Goal: Navigation & Orientation: Understand site structure

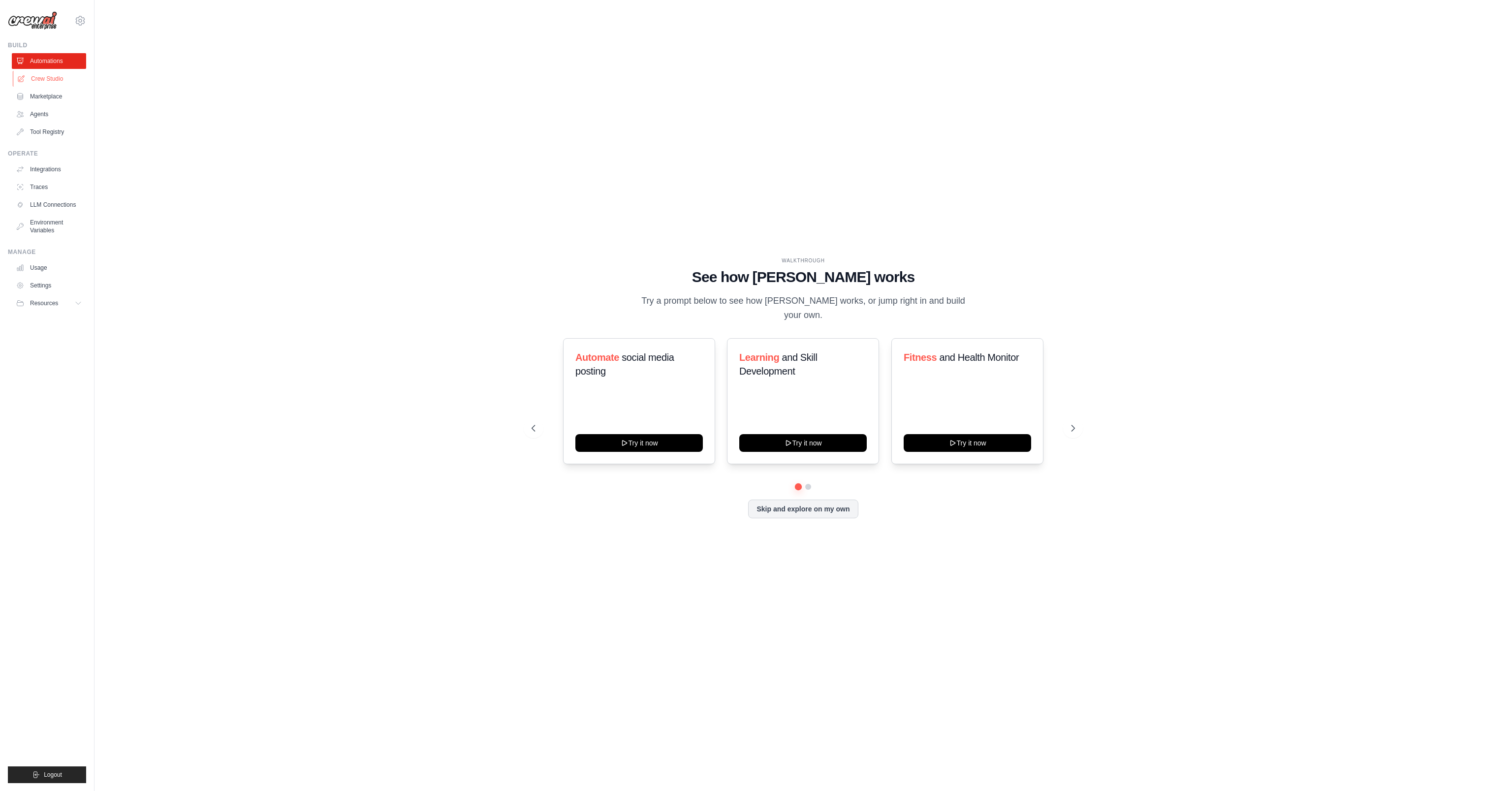
click at [57, 80] on link "Crew Studio" at bounding box center [50, 79] width 74 height 15
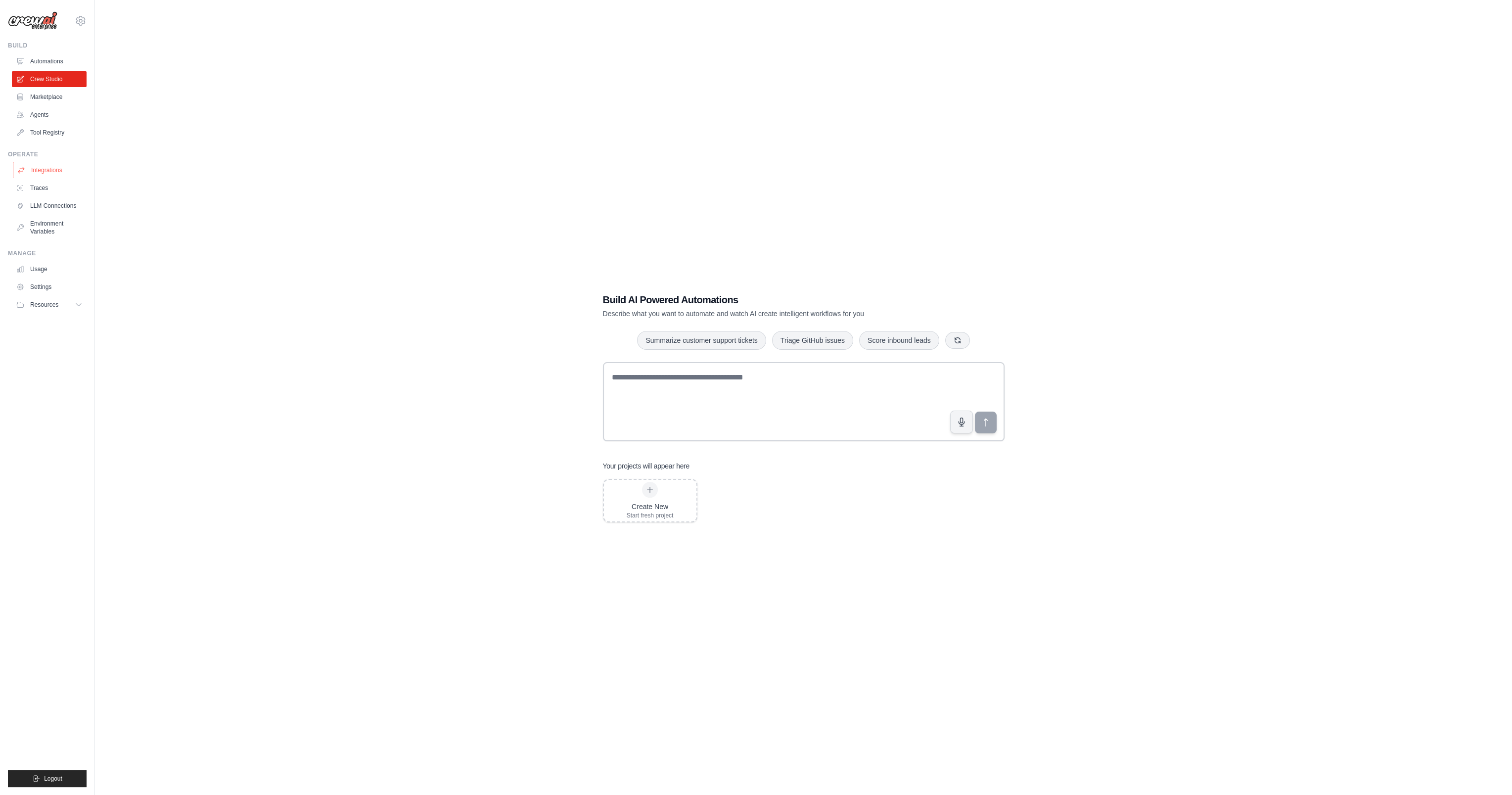
click at [51, 168] on link "Integrations" at bounding box center [50, 170] width 75 height 15
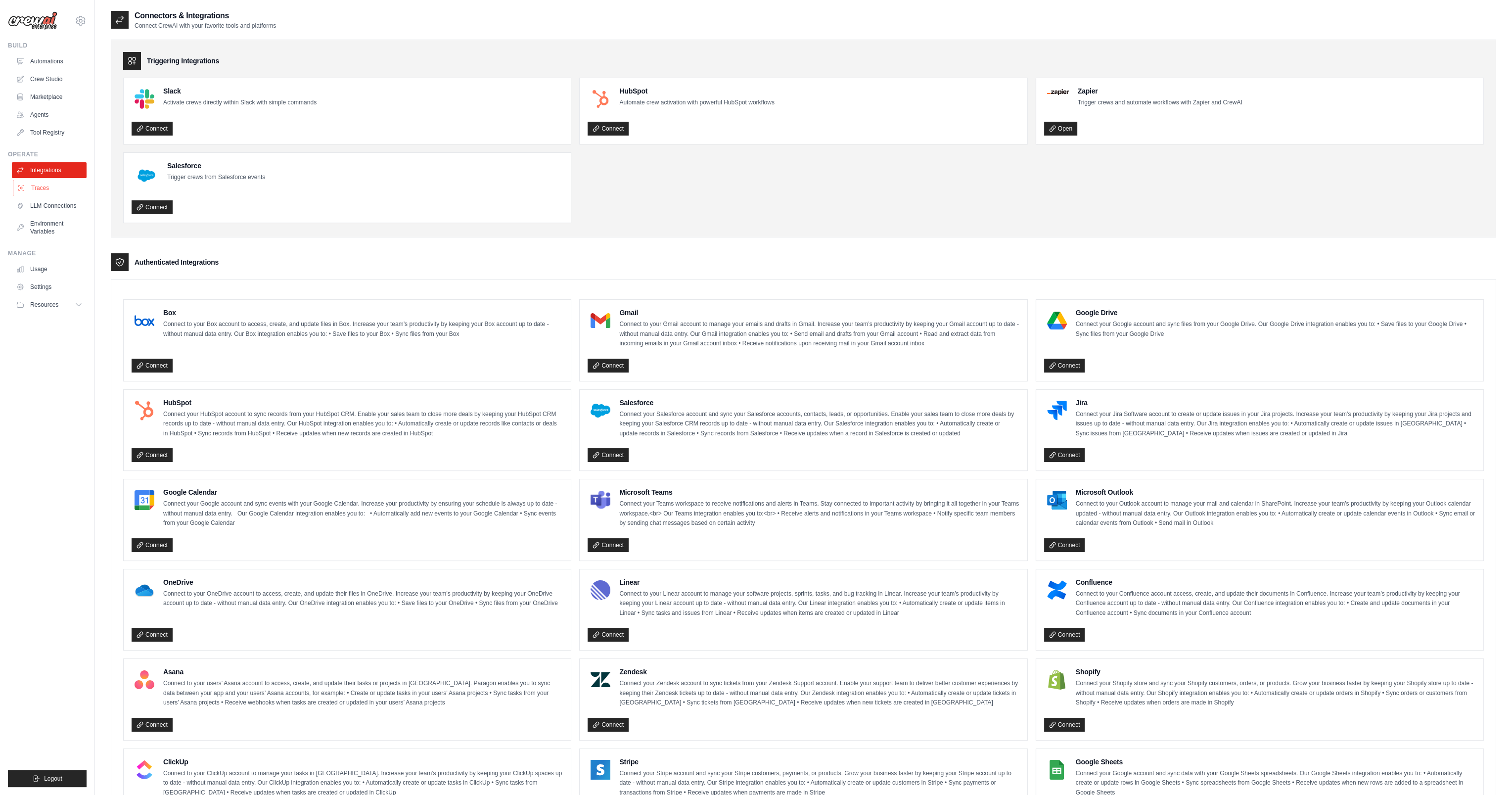
click at [48, 185] on link "Traces" at bounding box center [50, 188] width 75 height 15
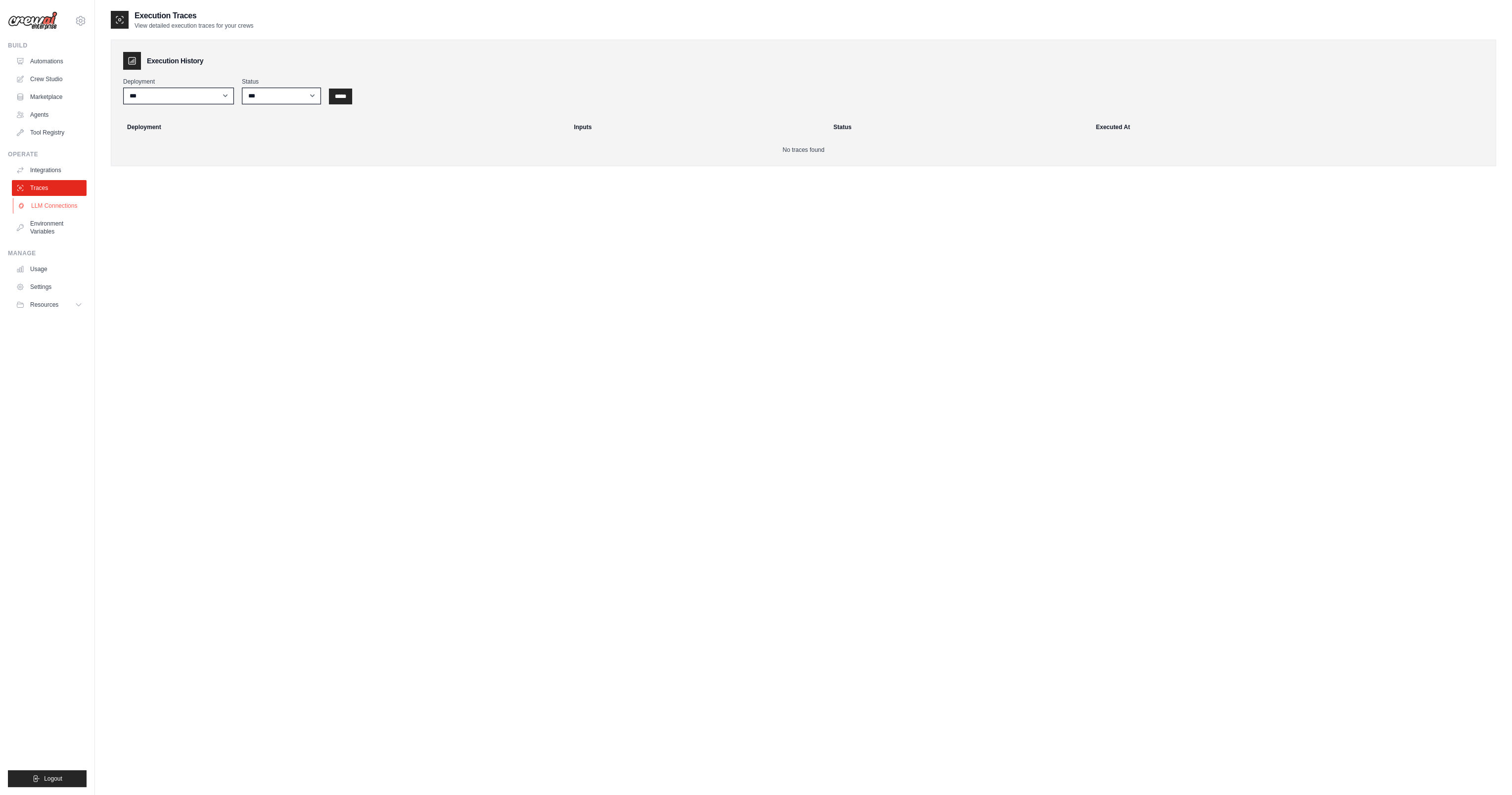
click at [59, 207] on link "LLM Connections" at bounding box center [50, 205] width 75 height 15
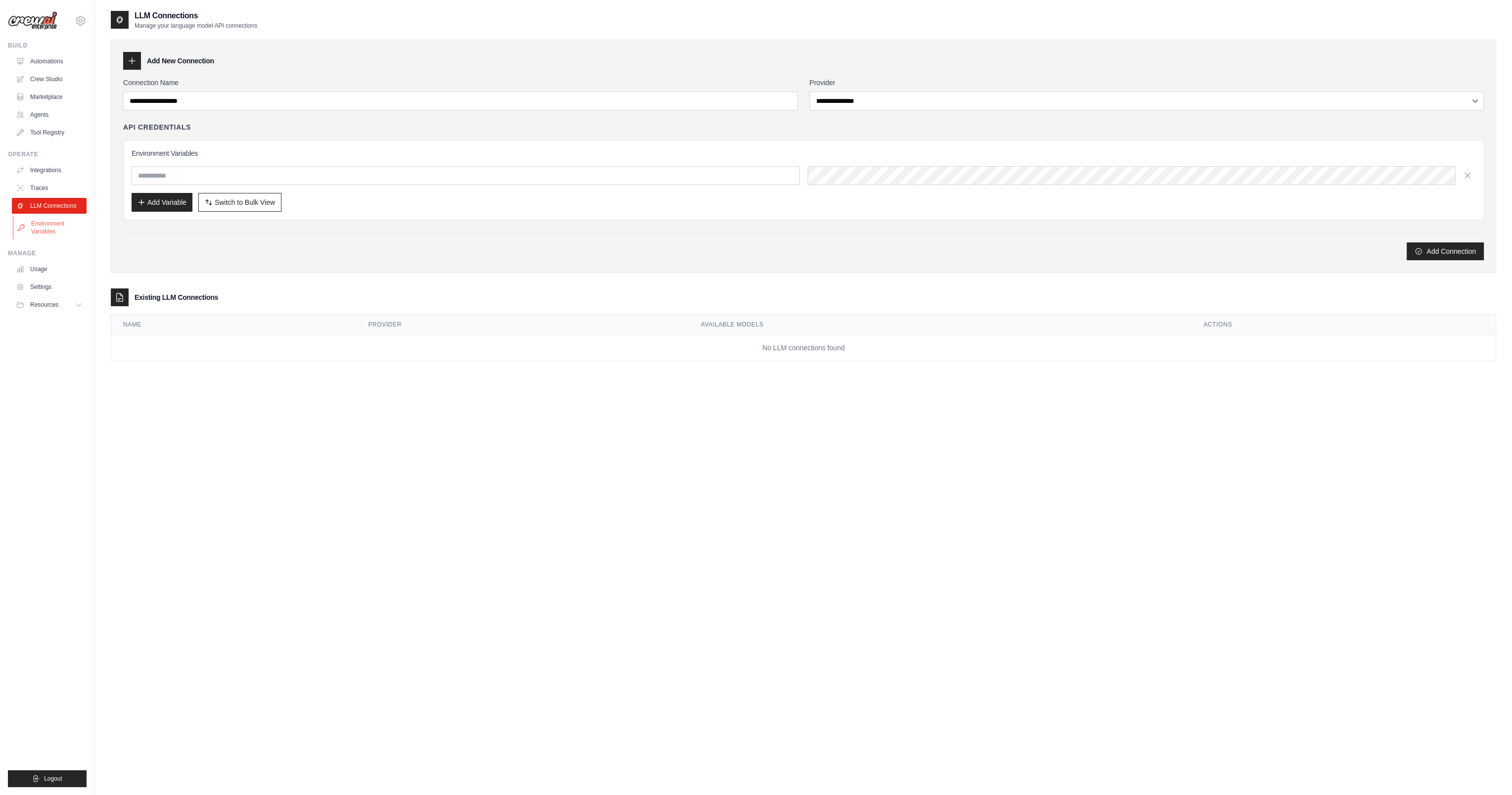
click at [61, 227] on link "Environment Variables" at bounding box center [50, 228] width 75 height 24
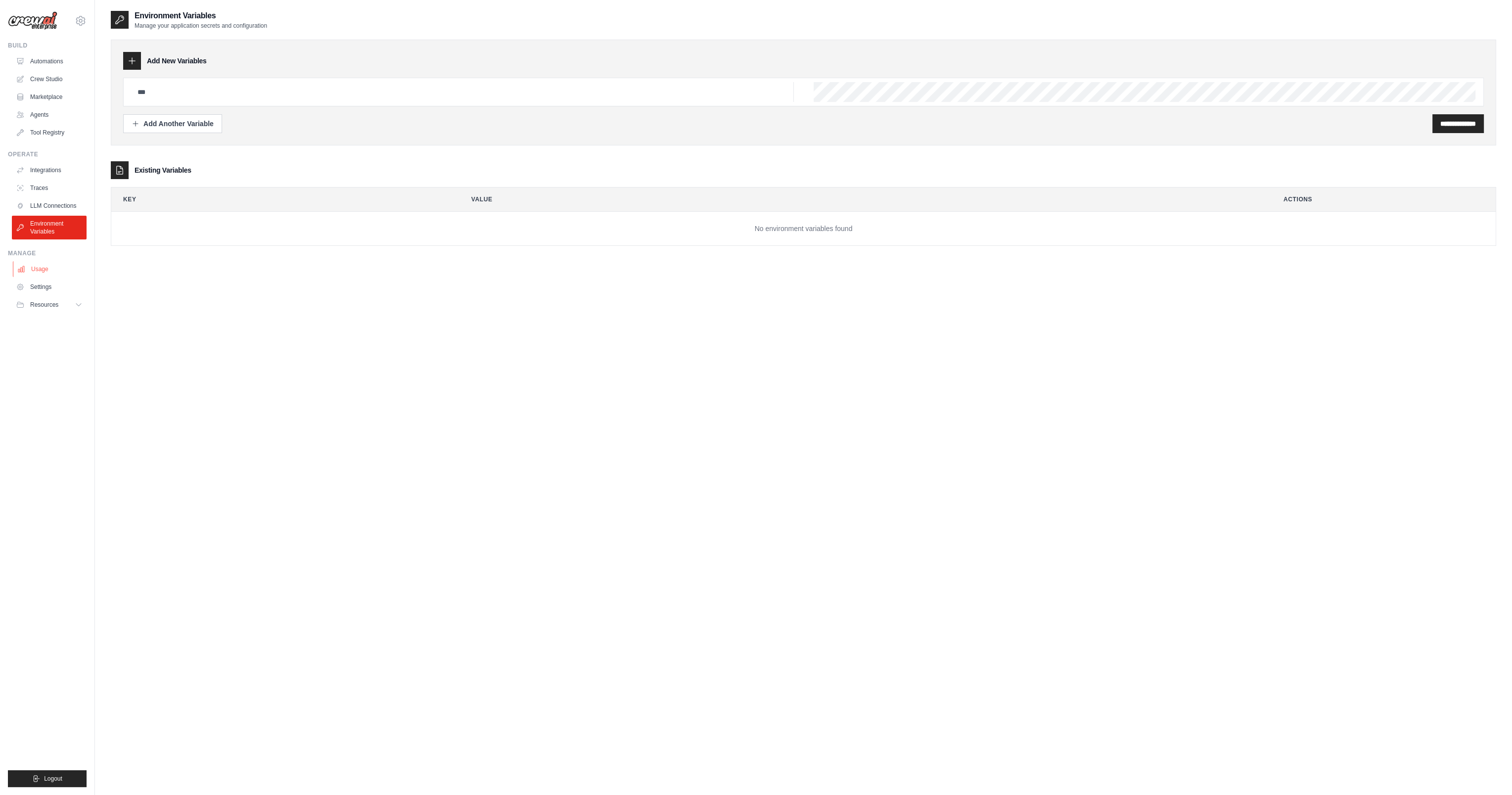
click at [41, 272] on link "Usage" at bounding box center [50, 269] width 75 height 15
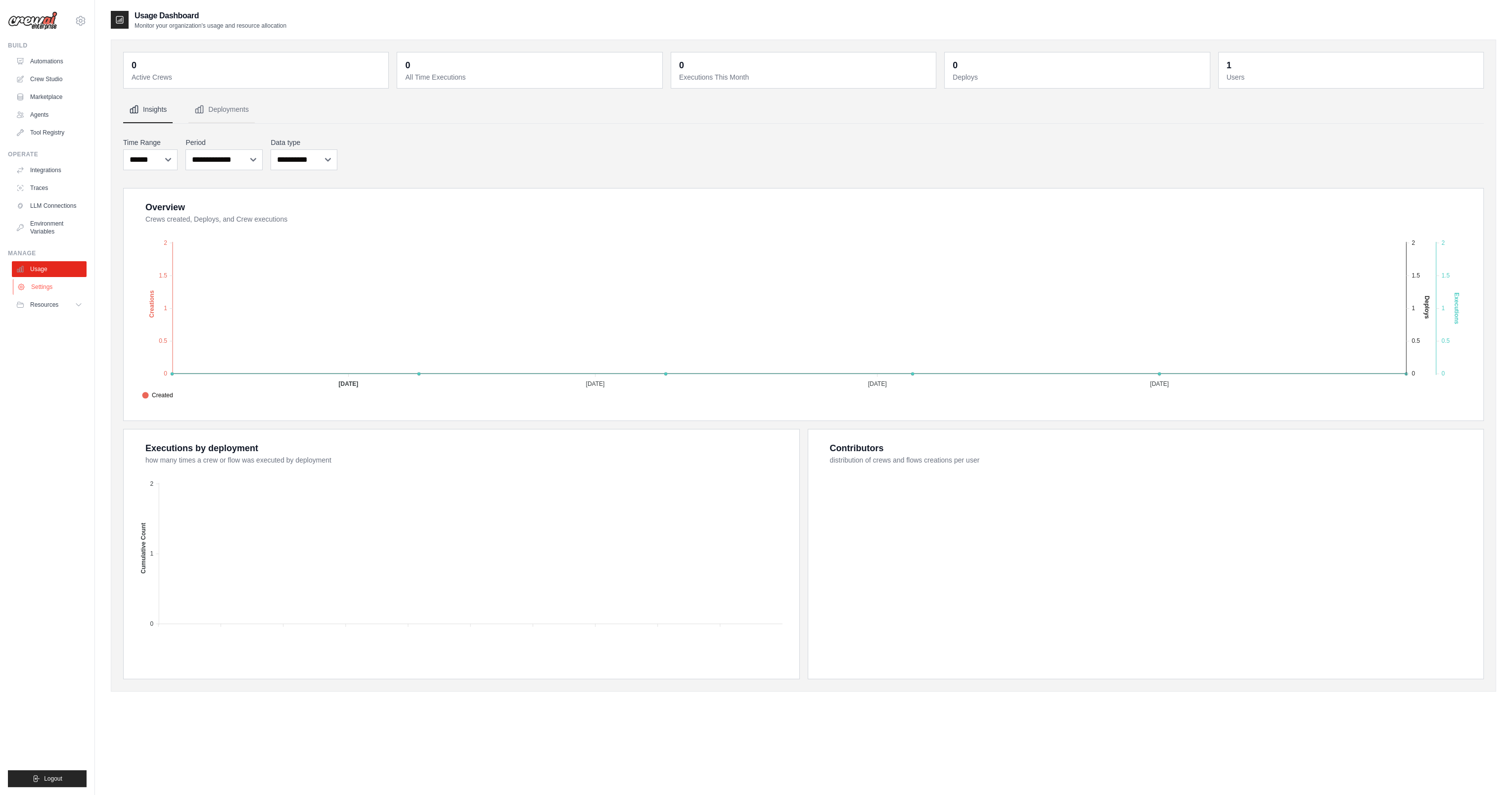
click at [36, 290] on link "Settings" at bounding box center [50, 287] width 75 height 15
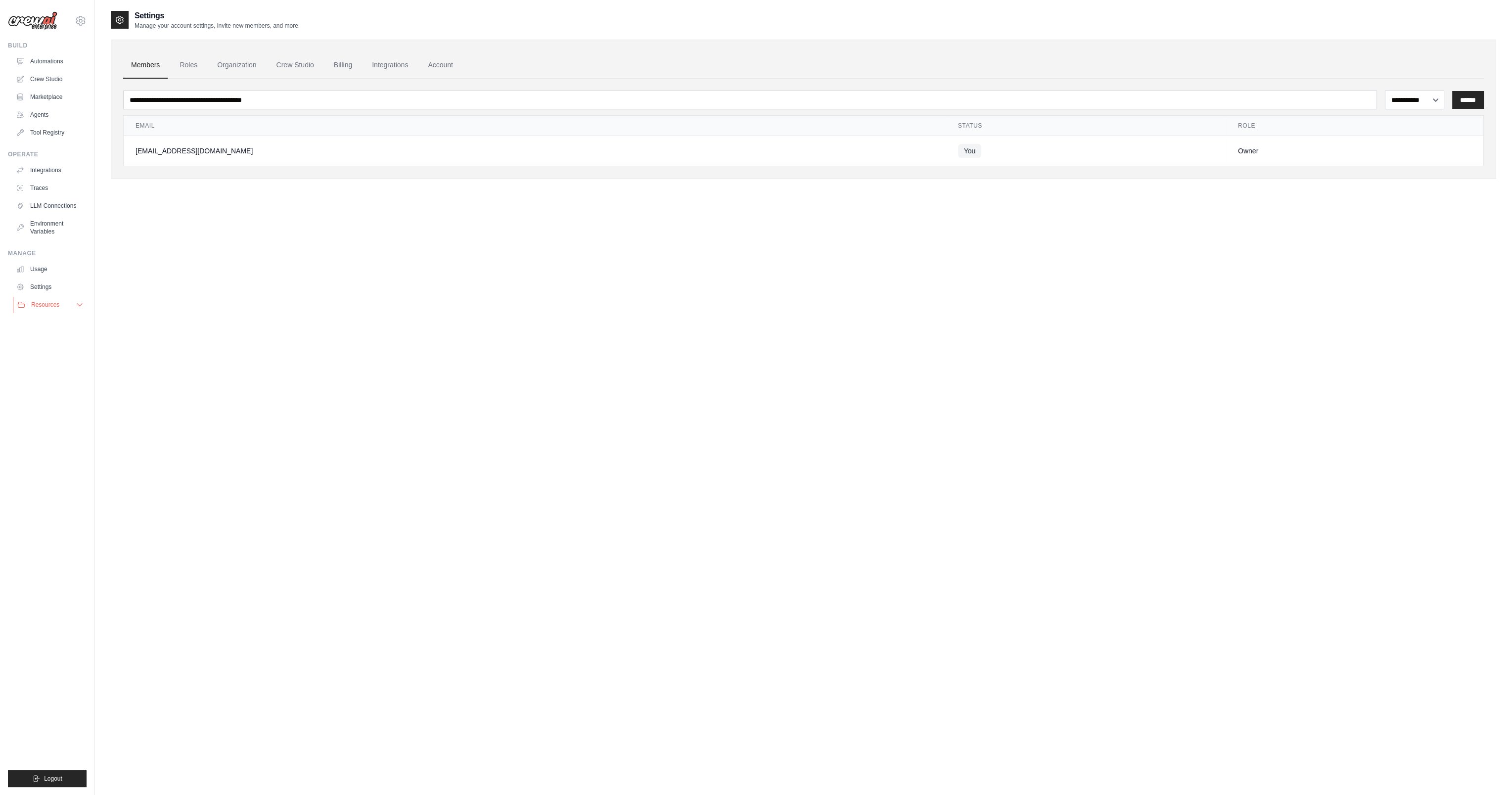
click at [49, 304] on span "Resources" at bounding box center [45, 304] width 28 height 8
click at [437, 67] on link "Account" at bounding box center [441, 64] width 41 height 27
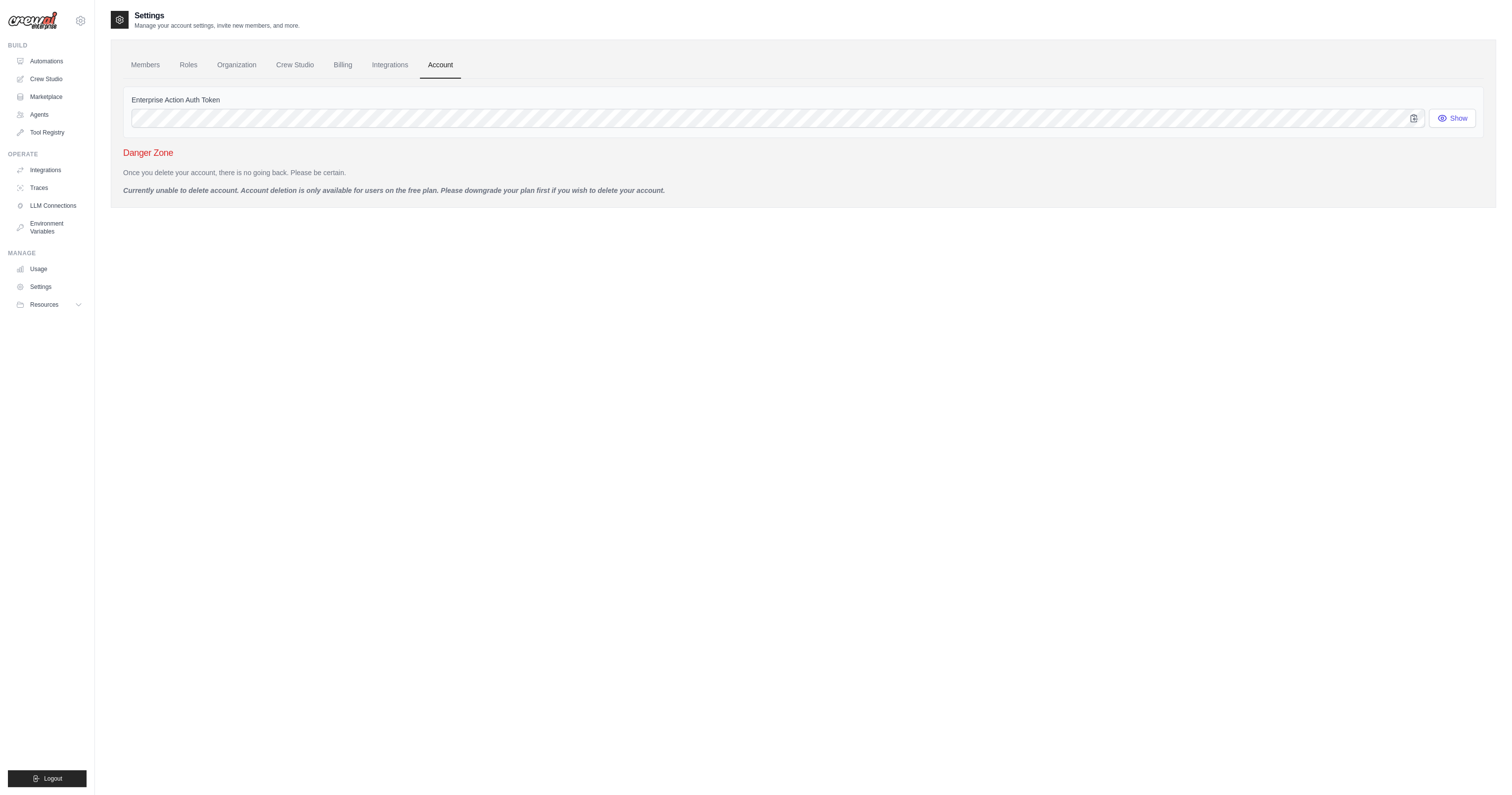
click at [360, 74] on ul "Members Roles Organization Crew Studio Billing Integrations Account" at bounding box center [803, 64] width 1361 height 27
click at [374, 63] on link "Integrations" at bounding box center [390, 64] width 52 height 27
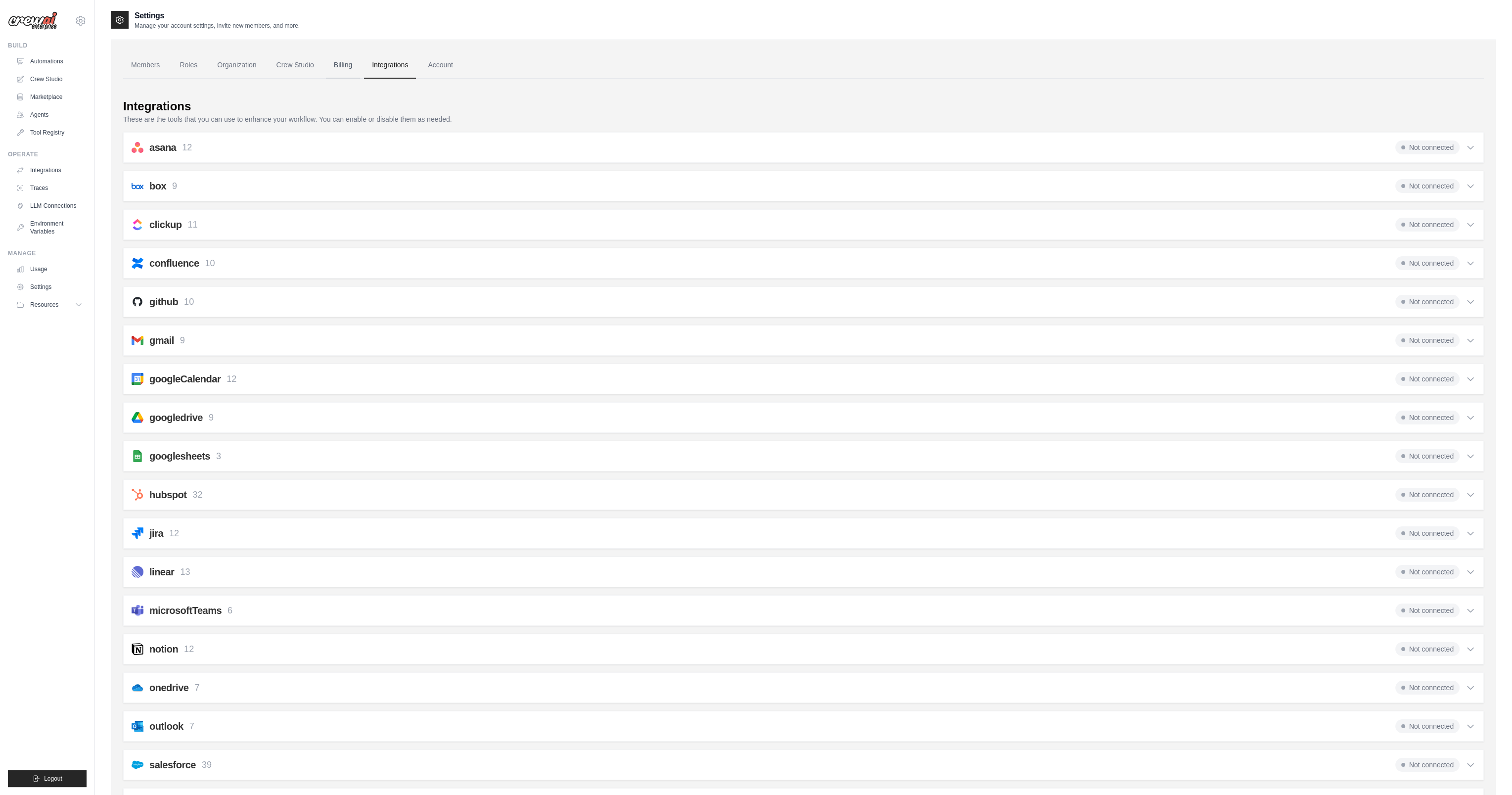
click at [338, 69] on link "Billing" at bounding box center [343, 64] width 34 height 27
click at [308, 64] on link "Crew Studio" at bounding box center [296, 64] width 53 height 27
click at [145, 67] on link "Members" at bounding box center [145, 64] width 45 height 27
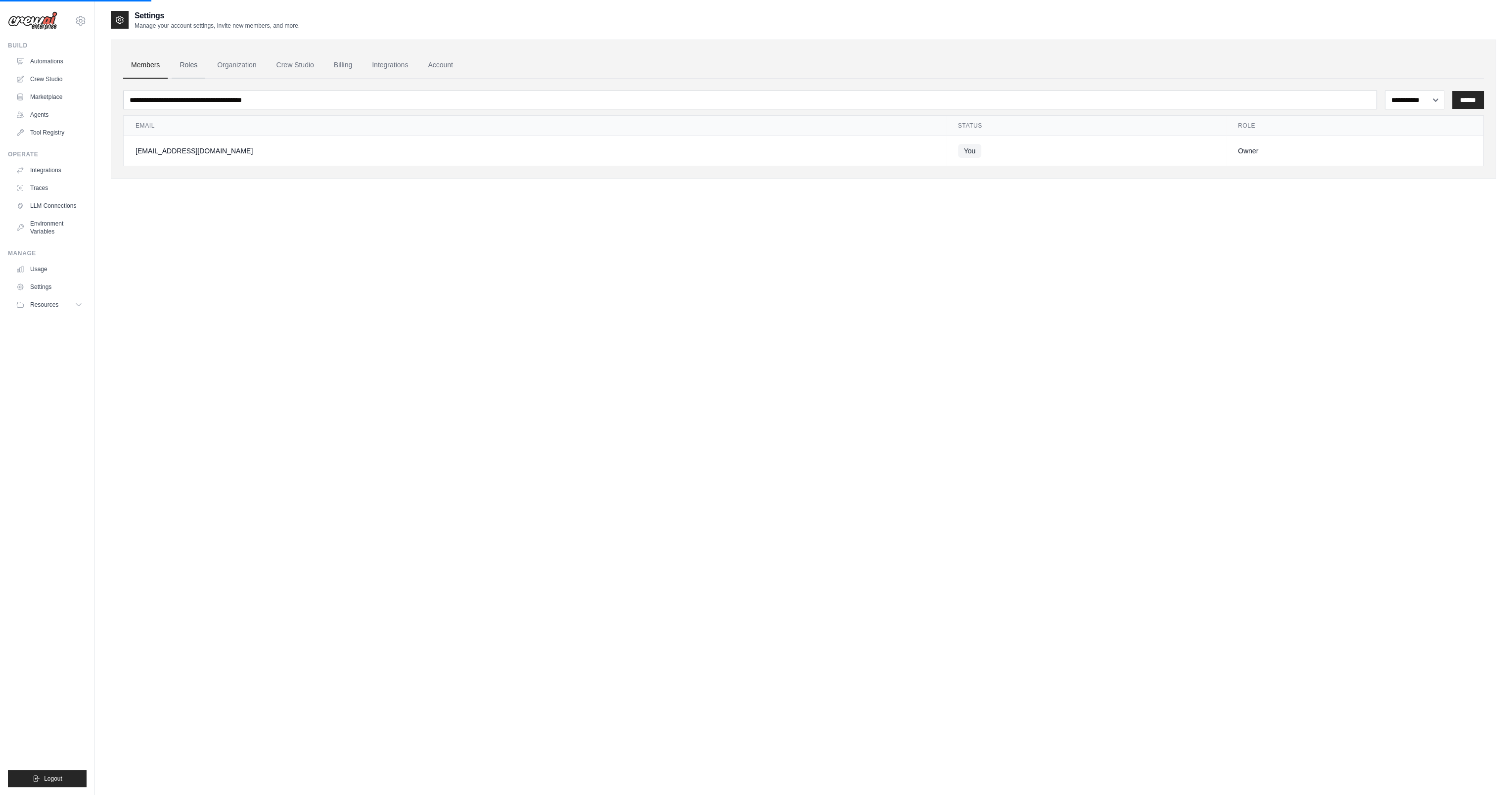
click at [197, 70] on link "Roles" at bounding box center [188, 64] width 34 height 27
click at [188, 67] on link "Roles" at bounding box center [188, 64] width 34 height 27
click at [188, 59] on link "Roles" at bounding box center [188, 64] width 34 height 27
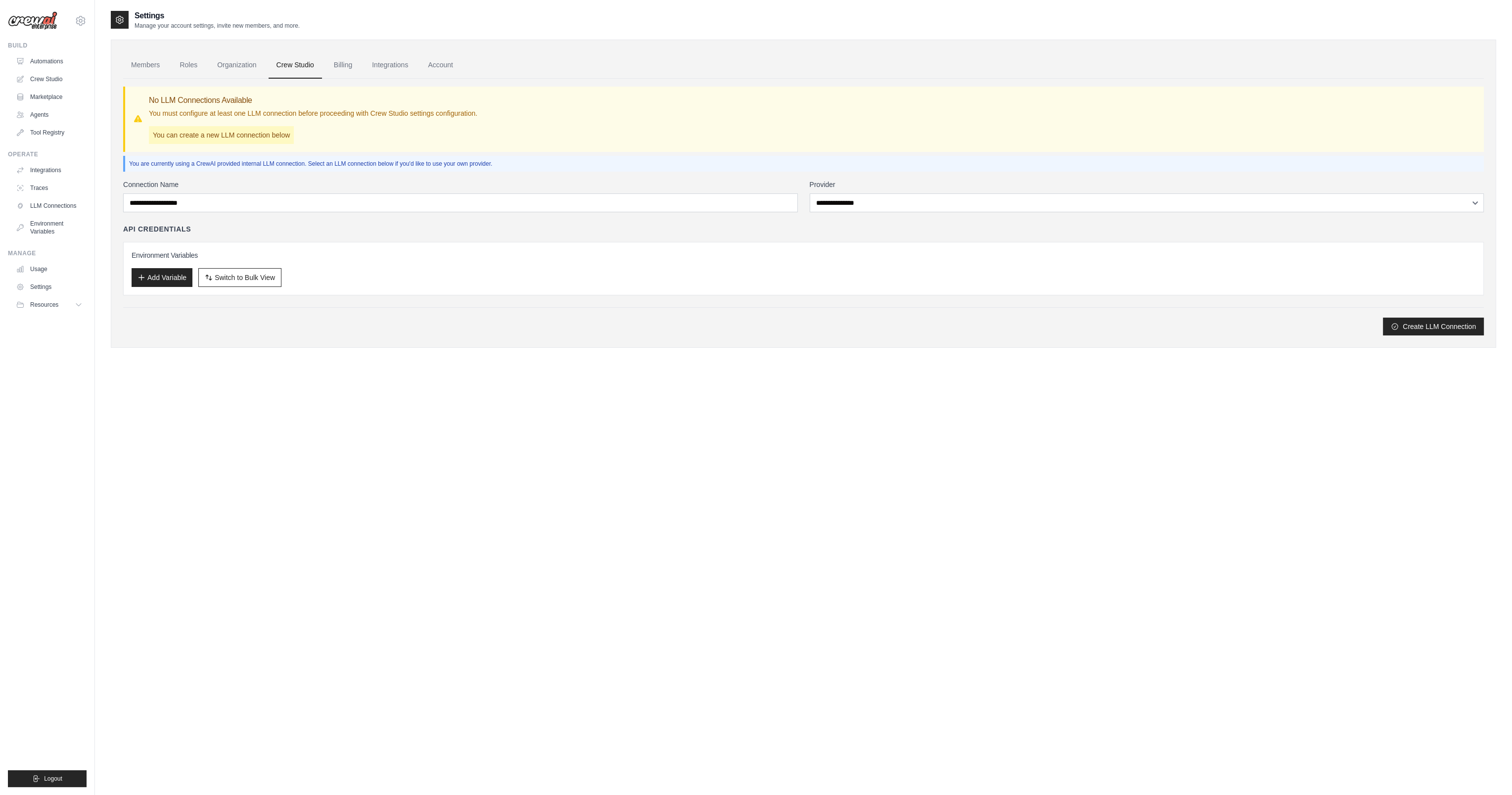
click at [46, 21] on img at bounding box center [33, 21] width 50 height 19
